Goal: Find specific page/section: Find specific page/section

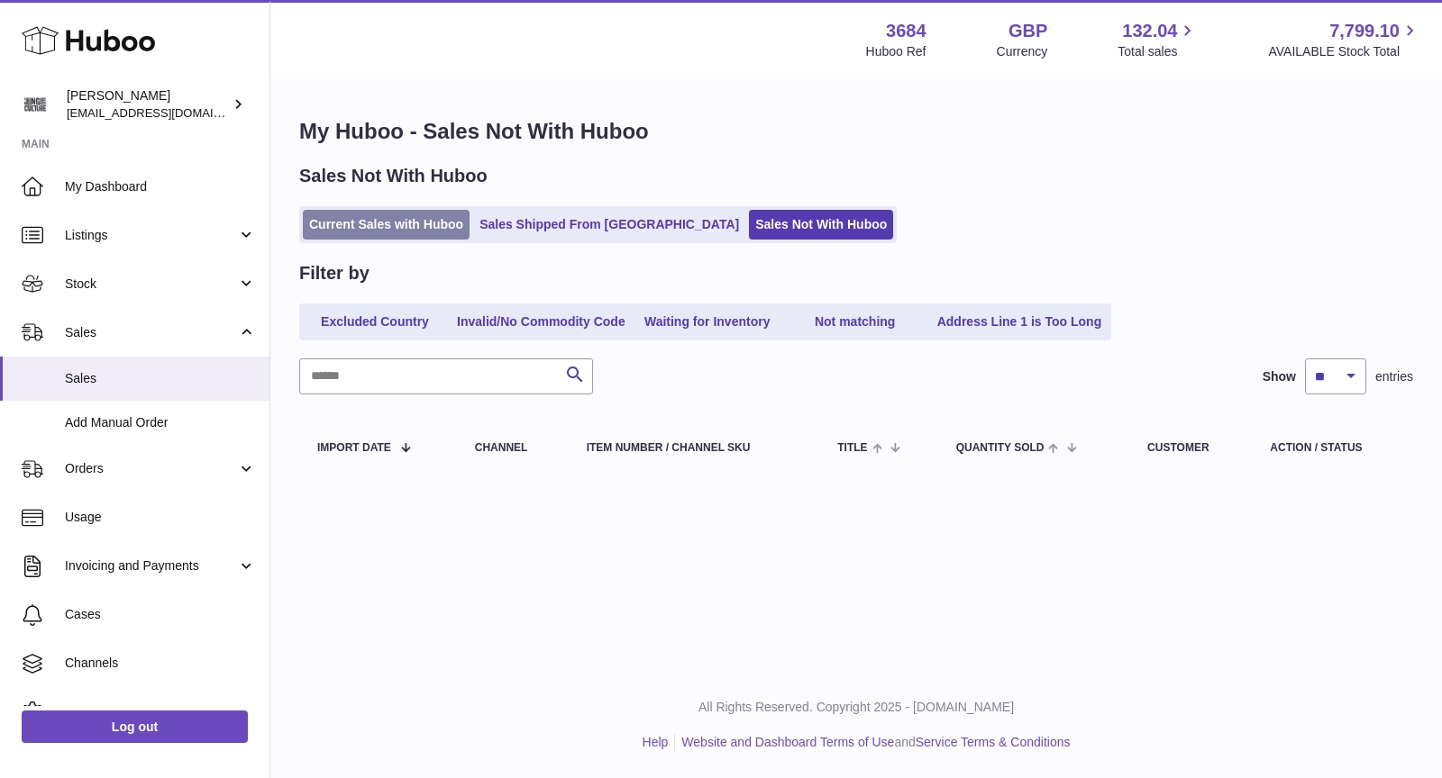
click at [414, 222] on link "Current Sales with Huboo" at bounding box center [386, 225] width 167 height 30
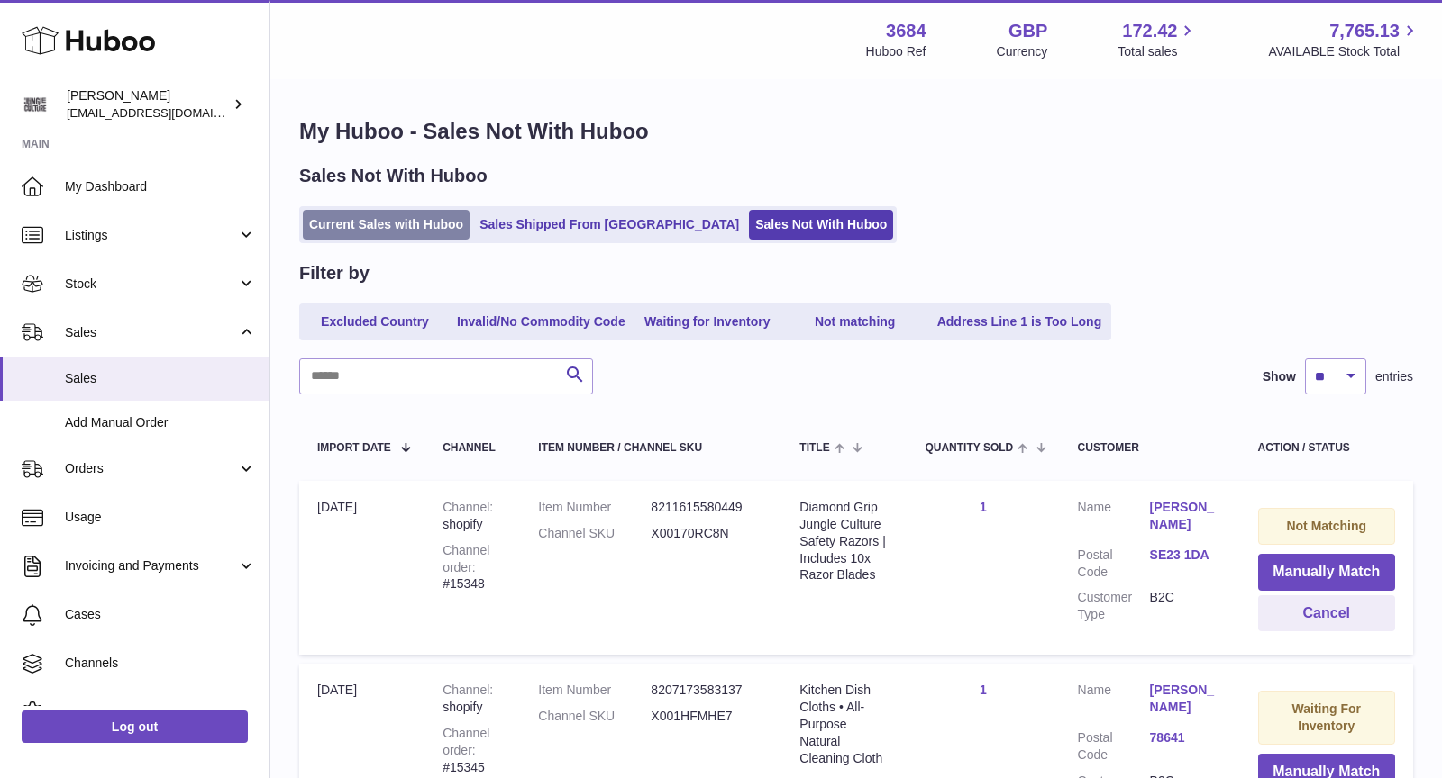
click at [387, 217] on link "Current Sales with Huboo" at bounding box center [386, 225] width 167 height 30
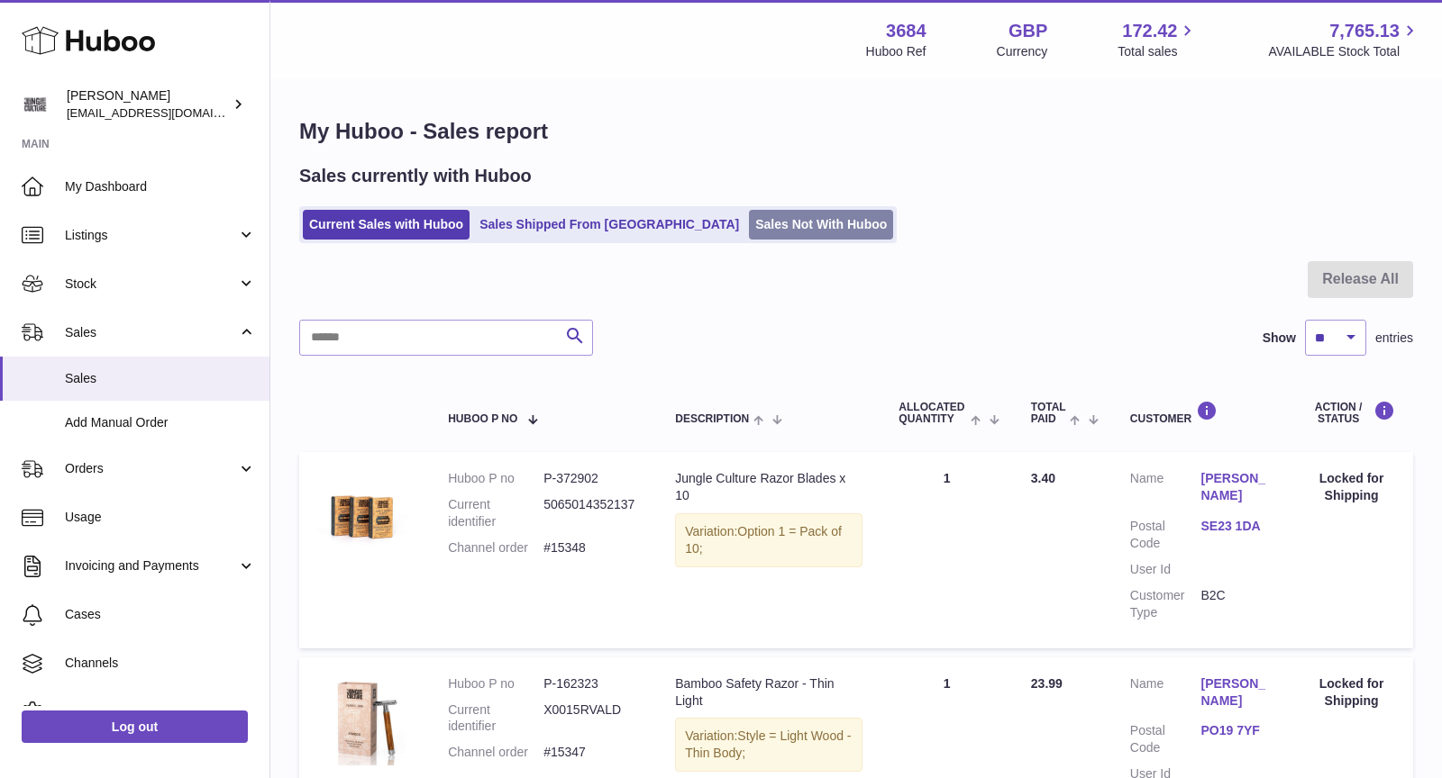
click at [749, 227] on link "Sales Not With Huboo" at bounding box center [821, 225] width 144 height 30
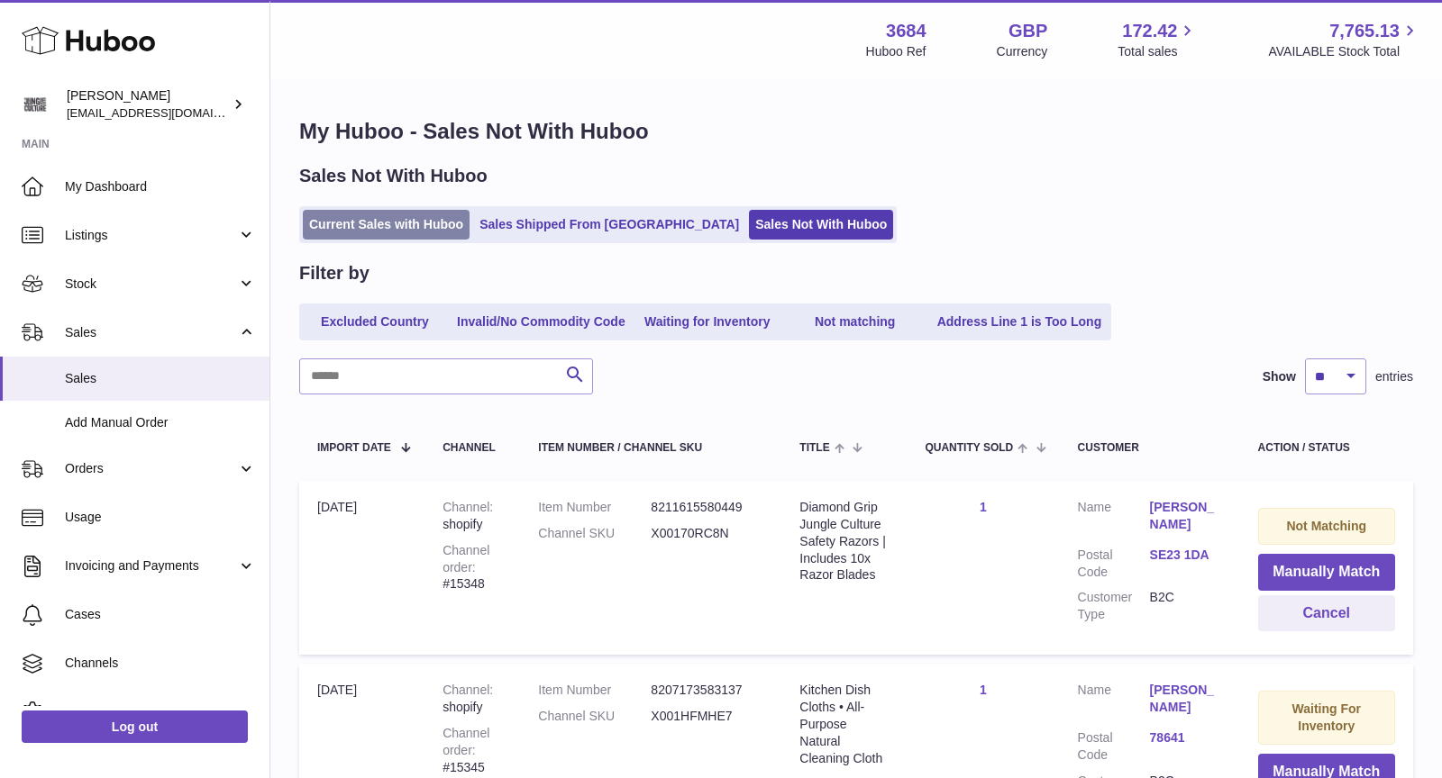
click at [365, 227] on link "Current Sales with Huboo" at bounding box center [386, 225] width 167 height 30
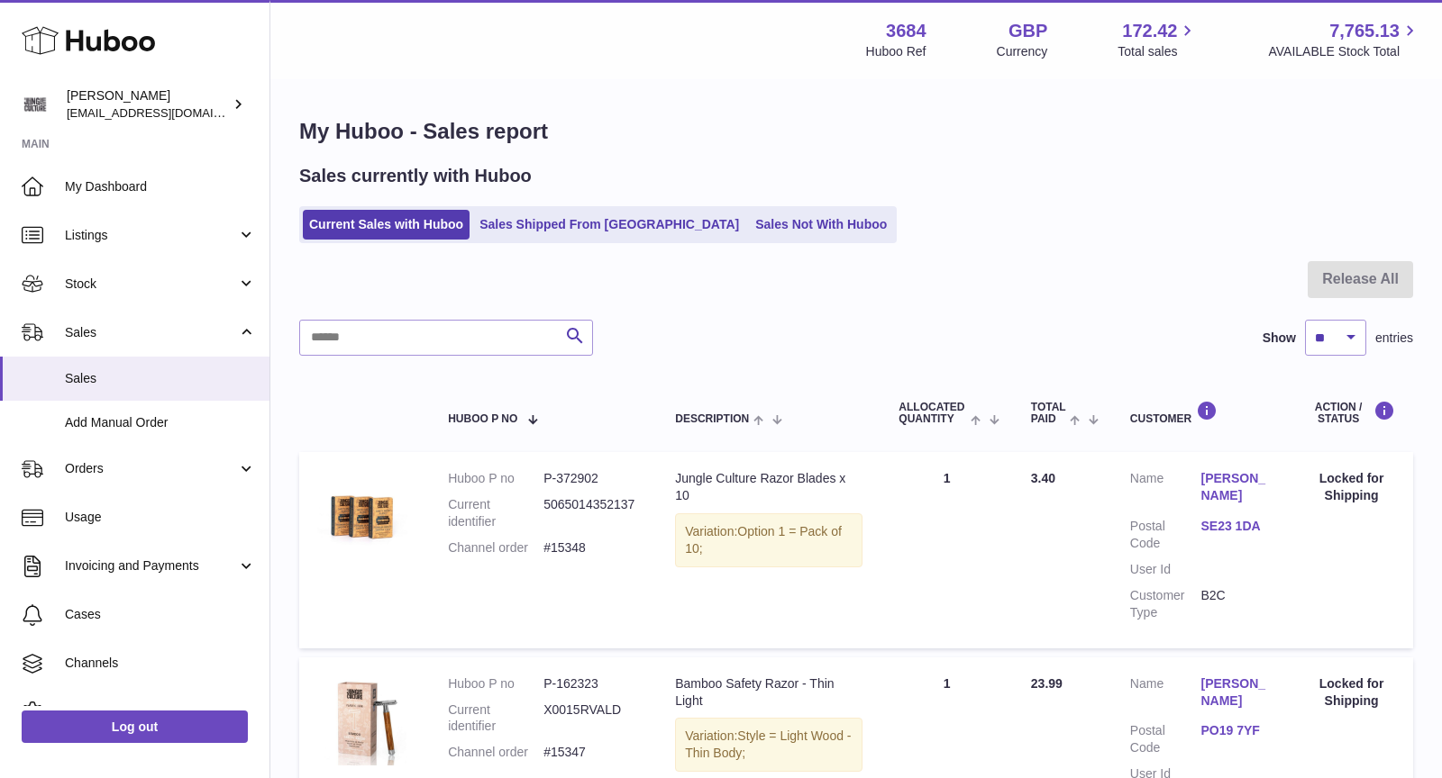
drag, startPoint x: 599, startPoint y: 548, endPoint x: 445, endPoint y: 548, distance: 154.1
click at [445, 548] on td "Huboo P no P-372902 Current identifier 5065014352137 Channel order #15348" at bounding box center [543, 550] width 227 height 196
copy dl "Channel order #15348"
click at [122, 614] on span "Cases" at bounding box center [160, 614] width 191 height 17
